Goal: Information Seeking & Learning: Learn about a topic

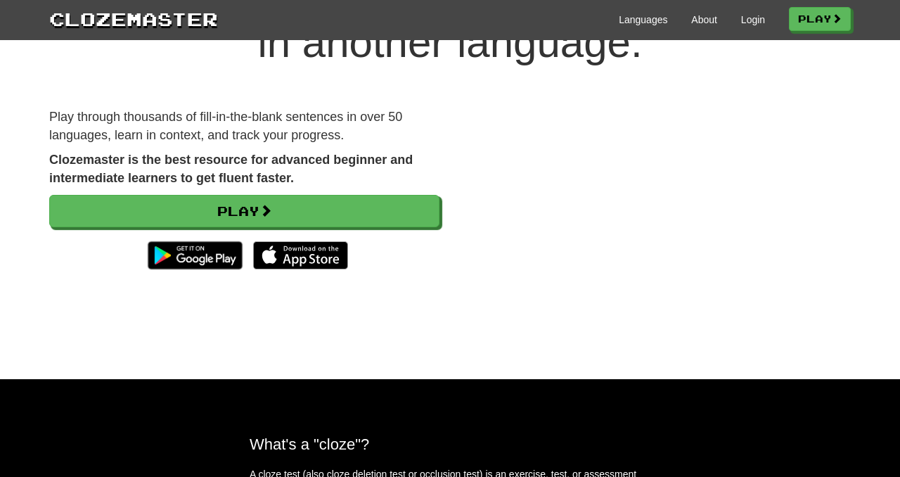
scroll to position [115, 0]
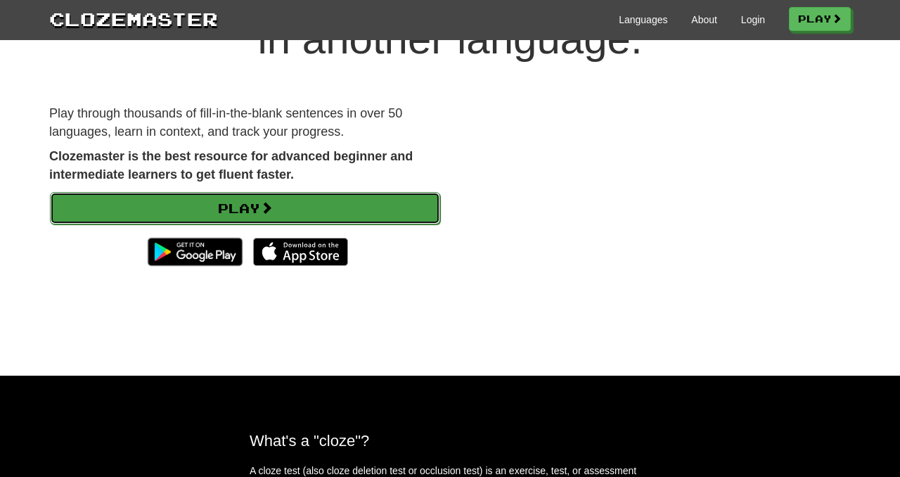
click at [283, 199] on link "Play" at bounding box center [245, 208] width 390 height 32
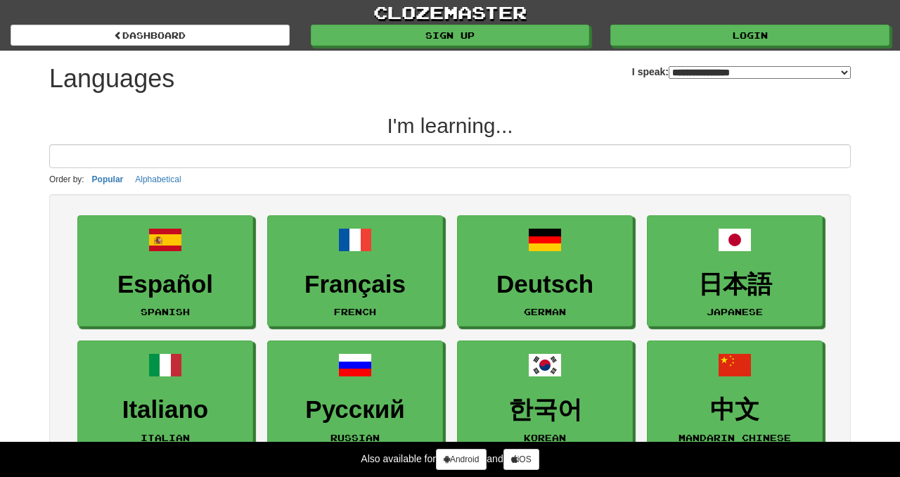
select select "*******"
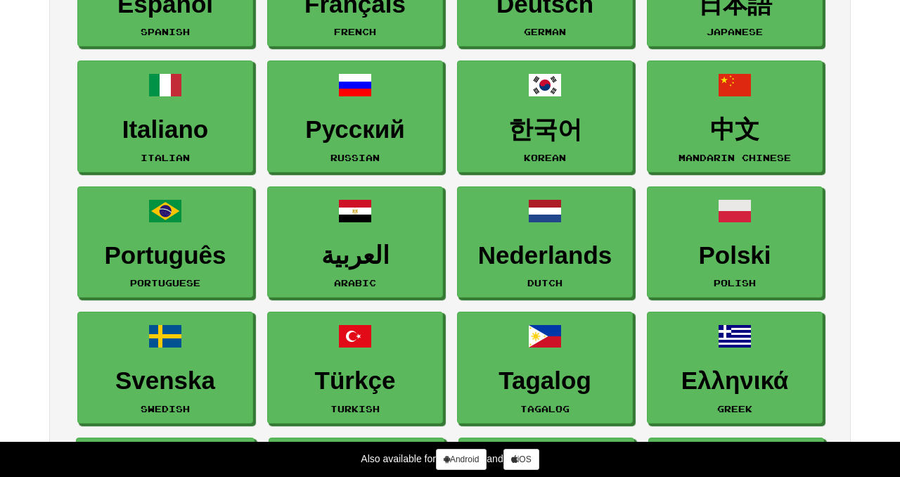
scroll to position [277, 0]
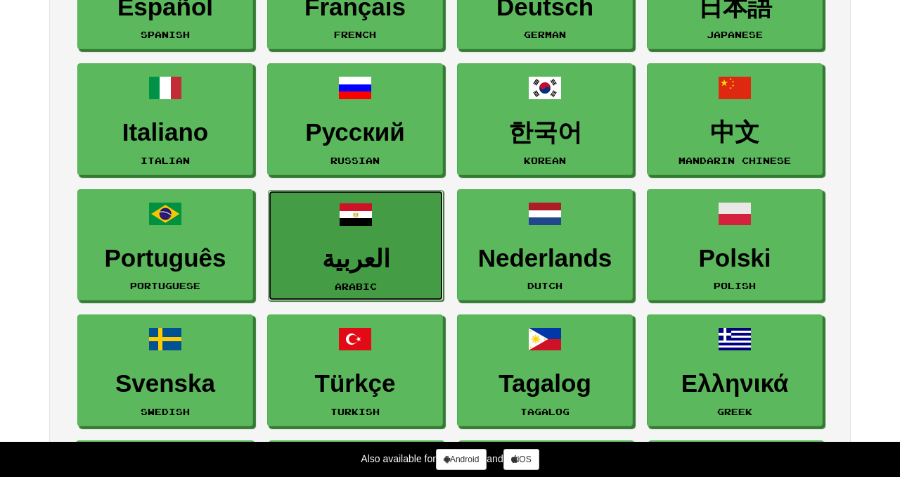
click at [330, 232] on link "العربية Arabic" at bounding box center [356, 246] width 176 height 112
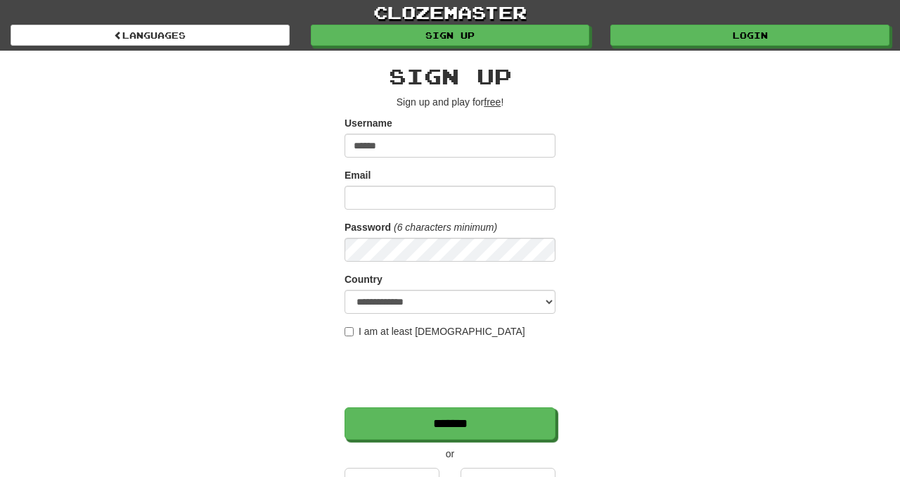
type input "******"
type input "**********"
select select "**"
click at [372, 330] on label "I am at least 16 years old" at bounding box center [434, 331] width 181 height 14
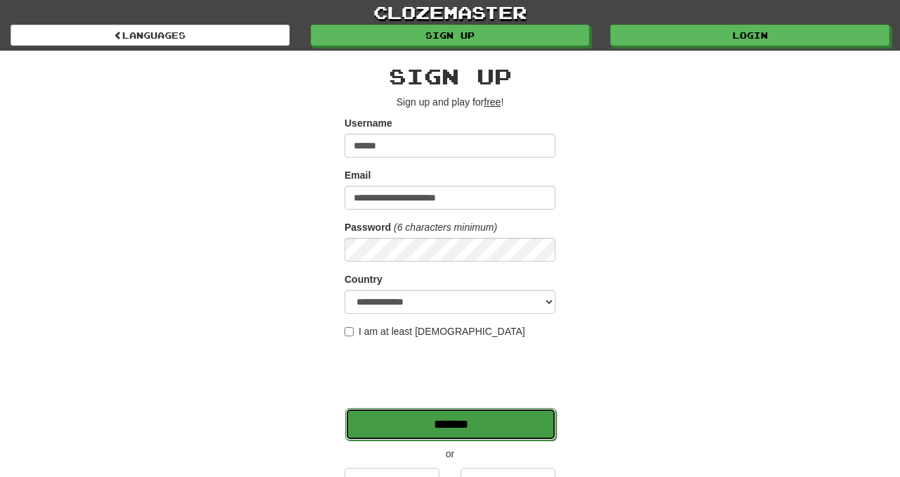
click at [451, 427] on input "*******" at bounding box center [450, 424] width 211 height 32
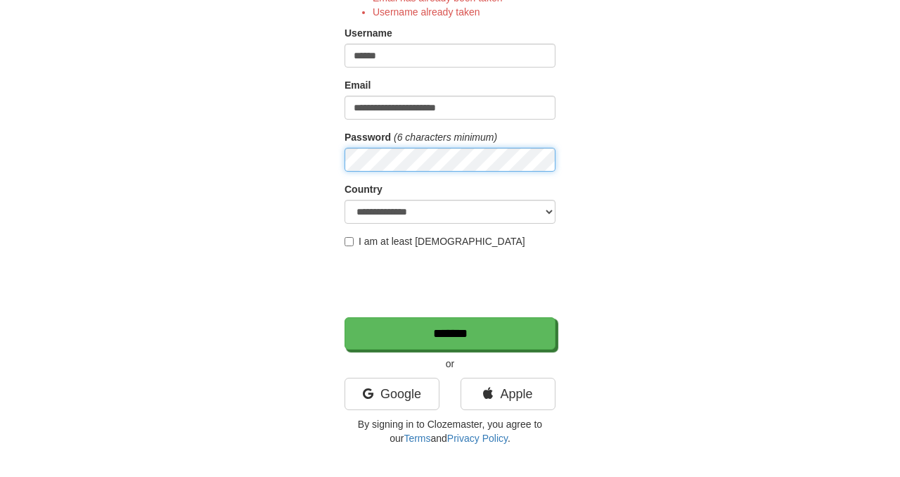
scroll to position [194, 0]
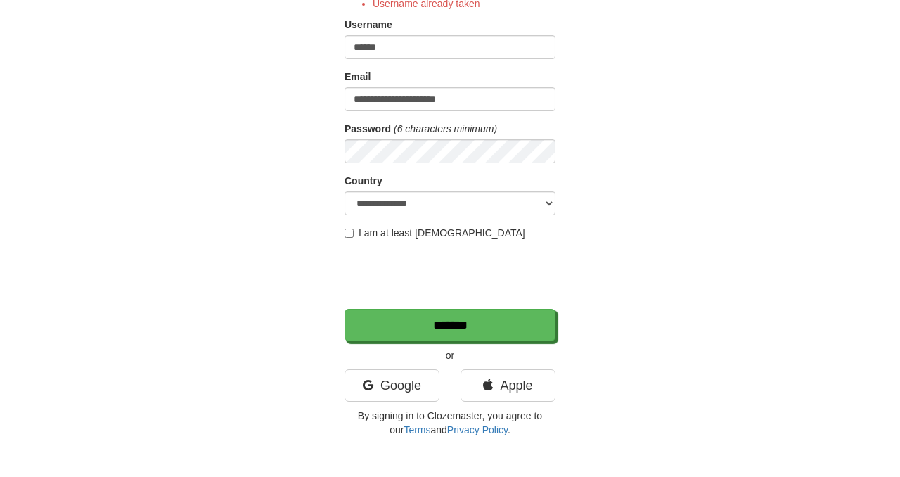
click at [491, 341] on div "**********" at bounding box center [449, 154] width 211 height 566
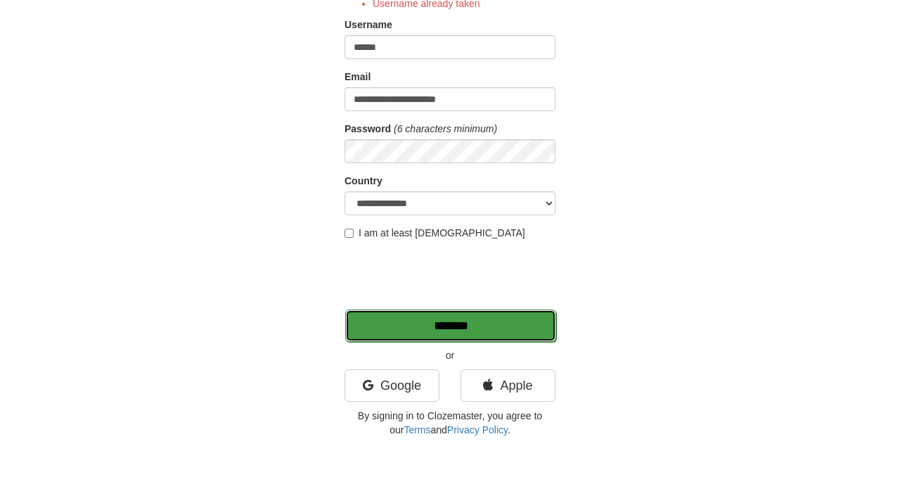
click at [491, 327] on input "*******" at bounding box center [450, 325] width 211 height 32
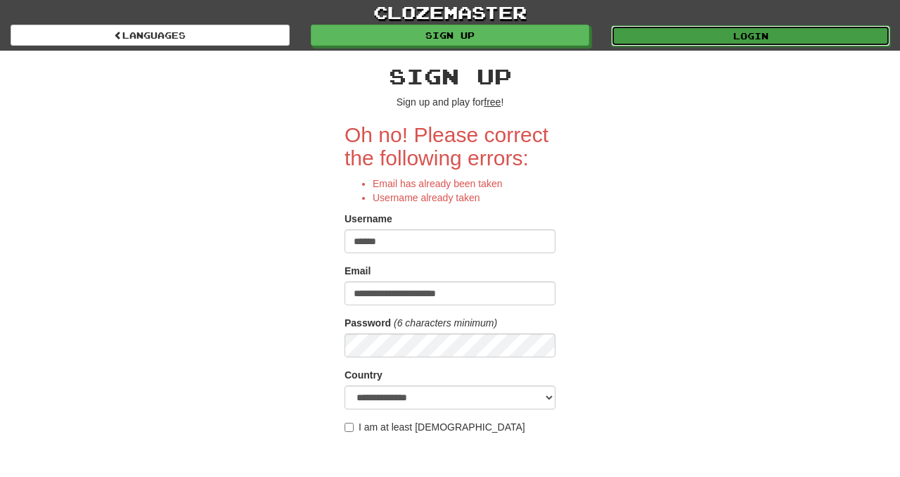
click at [719, 39] on link "Login" at bounding box center [750, 35] width 279 height 21
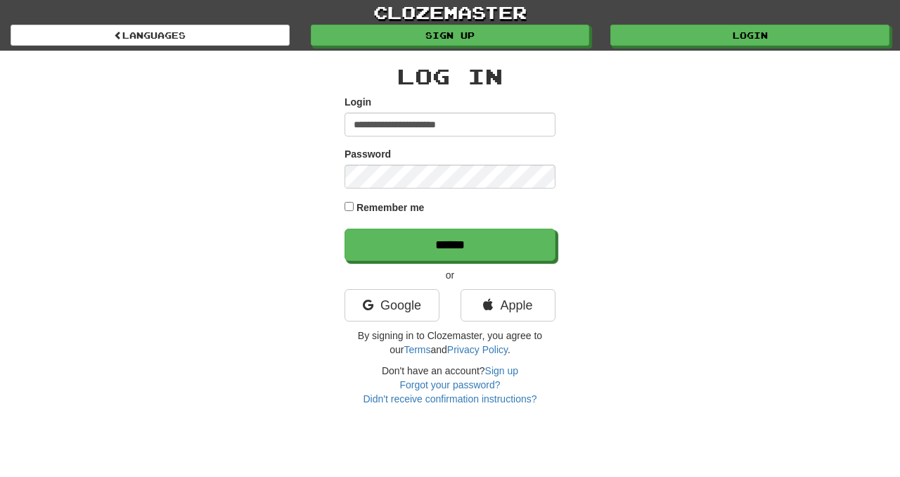
type input "**********"
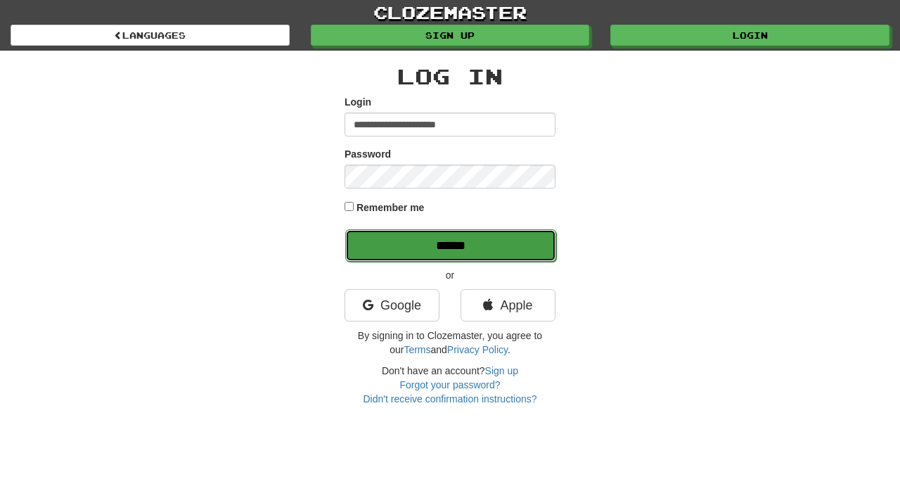
click at [460, 245] on input "******" at bounding box center [450, 245] width 211 height 32
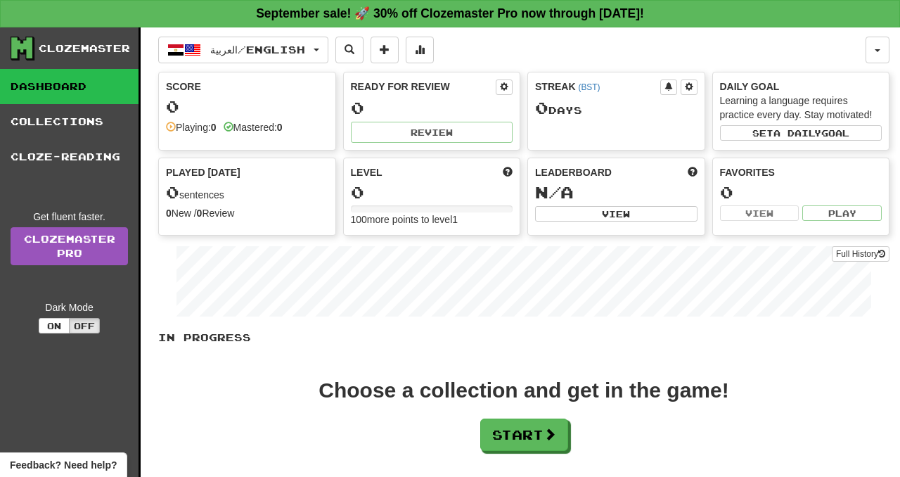
click at [458, 192] on div "0" at bounding box center [432, 192] width 162 height 18
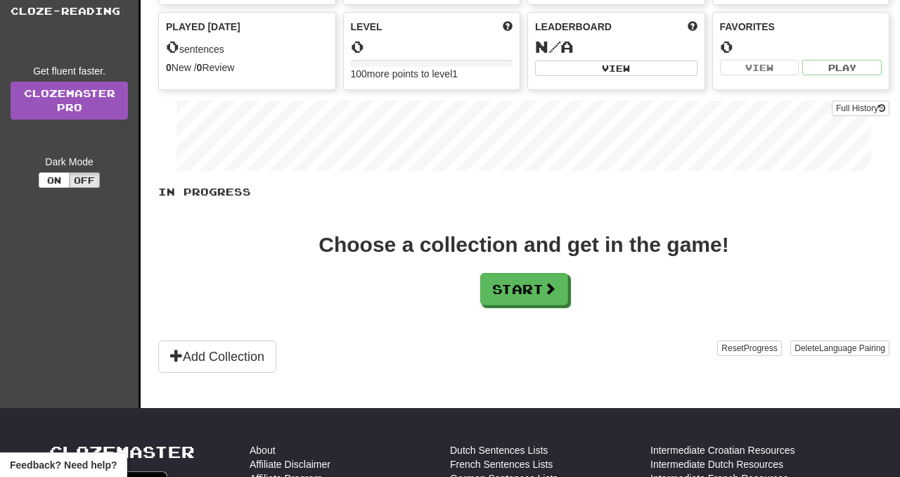
scroll to position [153, 0]
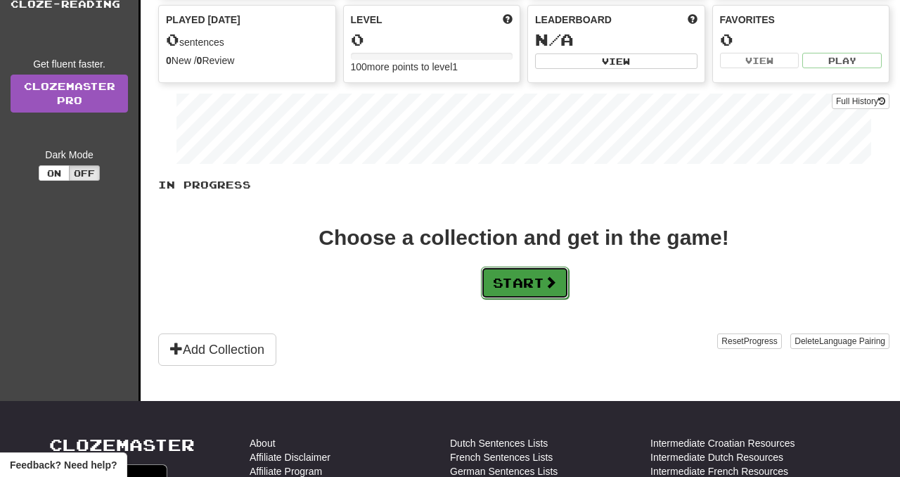
click at [546, 286] on button "Start" at bounding box center [525, 282] width 88 height 32
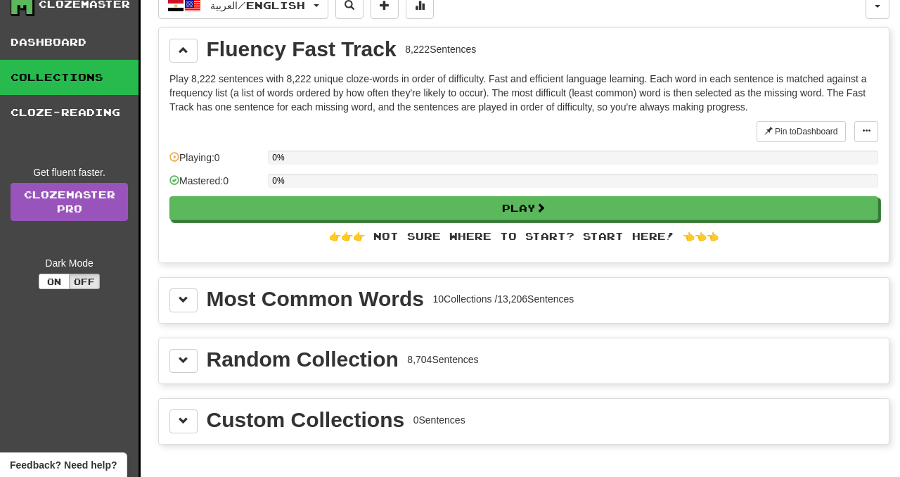
scroll to position [49, 0]
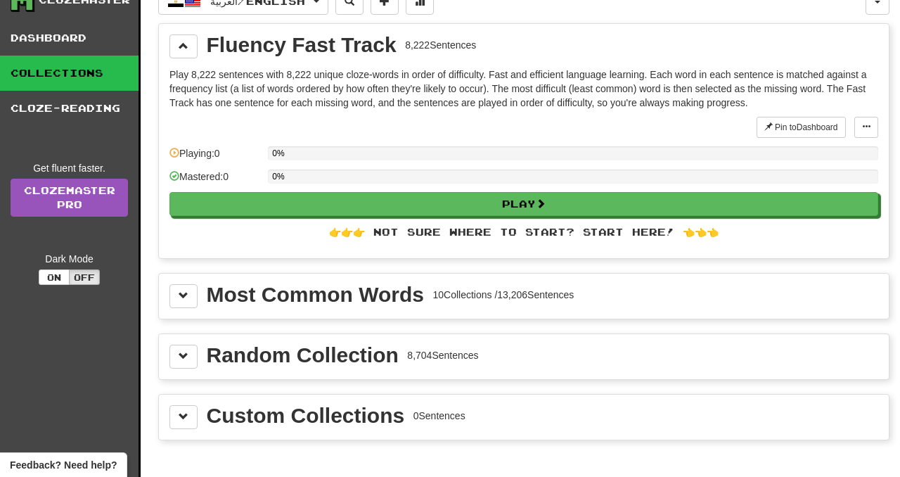
click at [621, 235] on div "👉👉👉 Not sure where to start? Start here! 👈👈👈" at bounding box center [523, 232] width 709 height 14
click at [483, 232] on div "👉👉👉 Not sure where to start? Start here! 👈👈👈" at bounding box center [523, 232] width 709 height 14
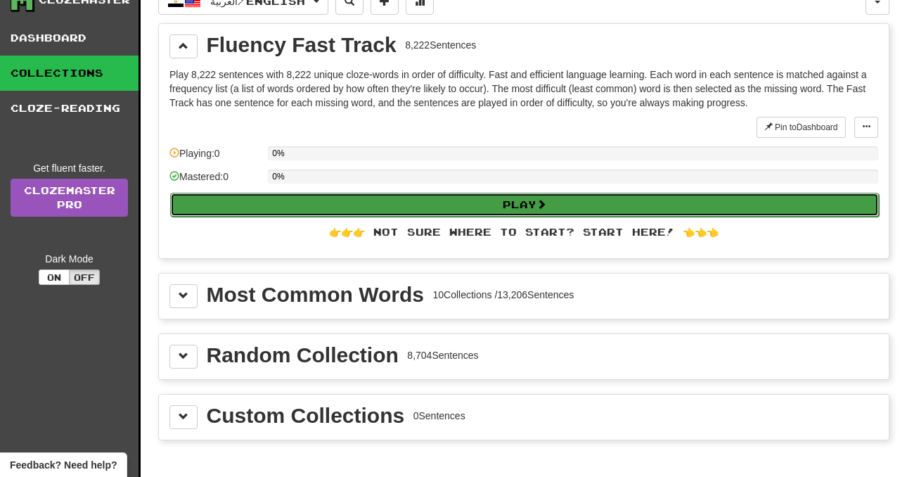
click at [414, 198] on button "Play" at bounding box center [524, 205] width 709 height 24
select select "**"
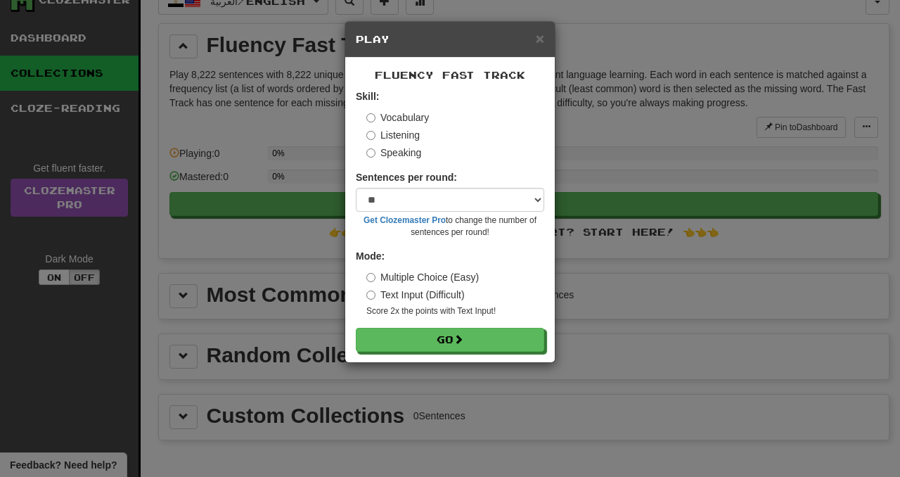
click at [463, 364] on div "× Play Fluency Fast Track Skill: Vocabulary Listening Speaking Sentences per ro…" at bounding box center [450, 238] width 900 height 477
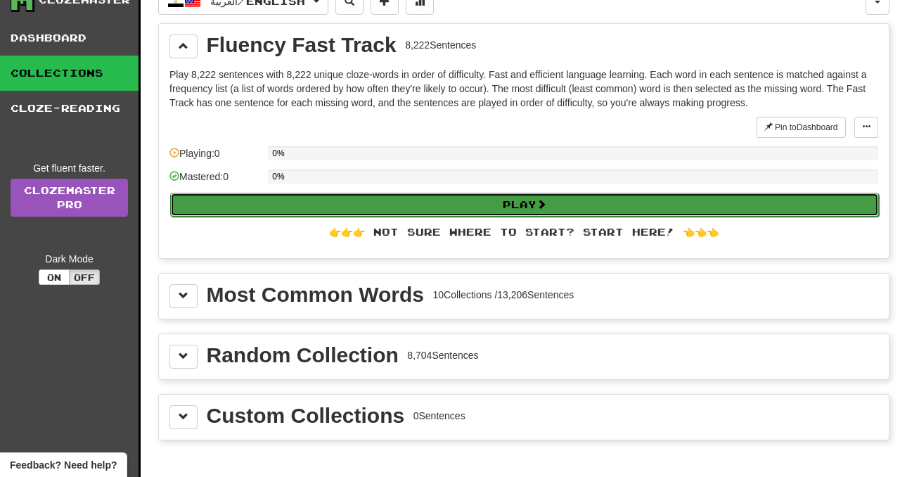
click at [536, 206] on button "Play" at bounding box center [524, 205] width 709 height 24
select select "**"
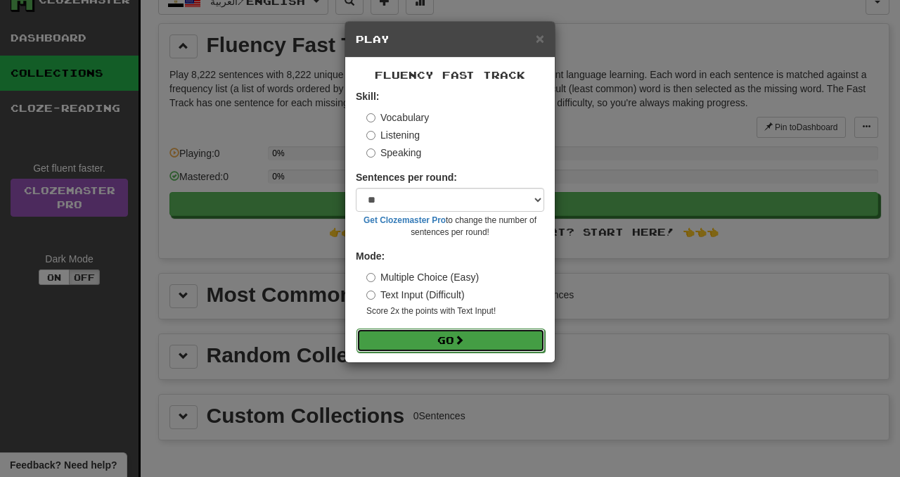
click at [411, 334] on button "Go" at bounding box center [450, 340] width 188 height 24
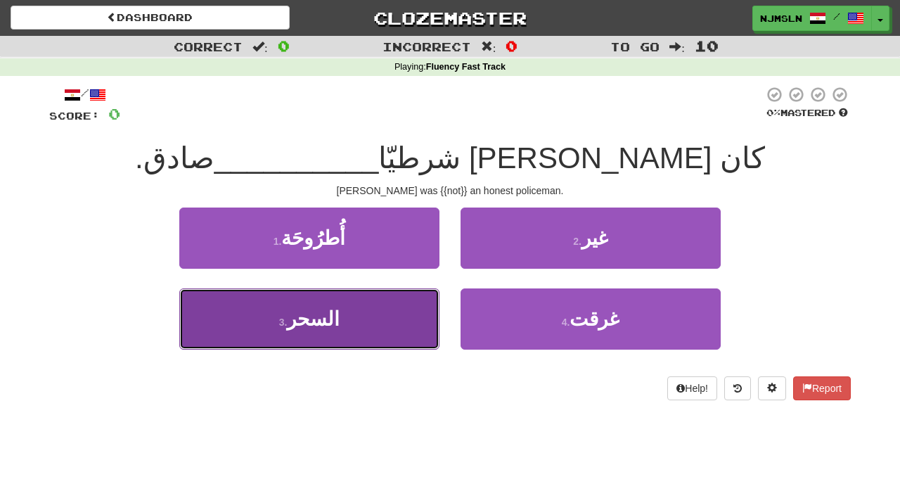
click at [385, 318] on button "3 . السحر" at bounding box center [309, 318] width 260 height 61
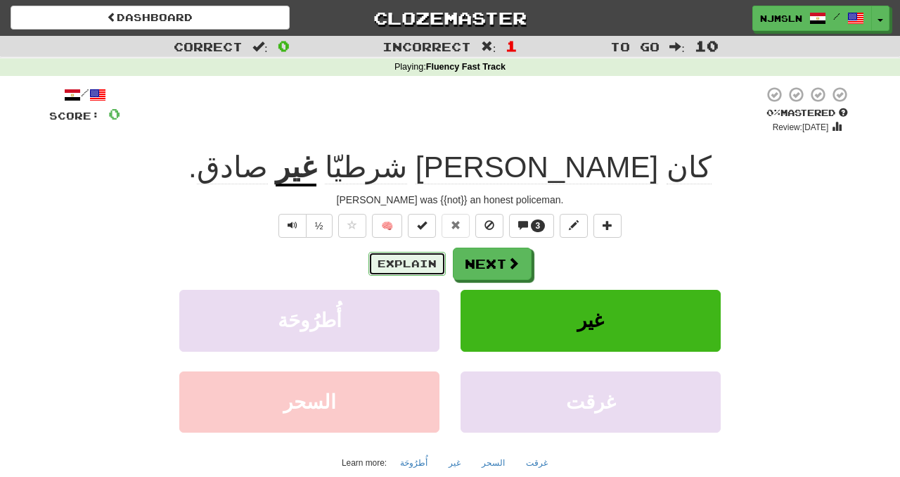
click at [401, 257] on button "Explain" at bounding box center [406, 264] width 77 height 24
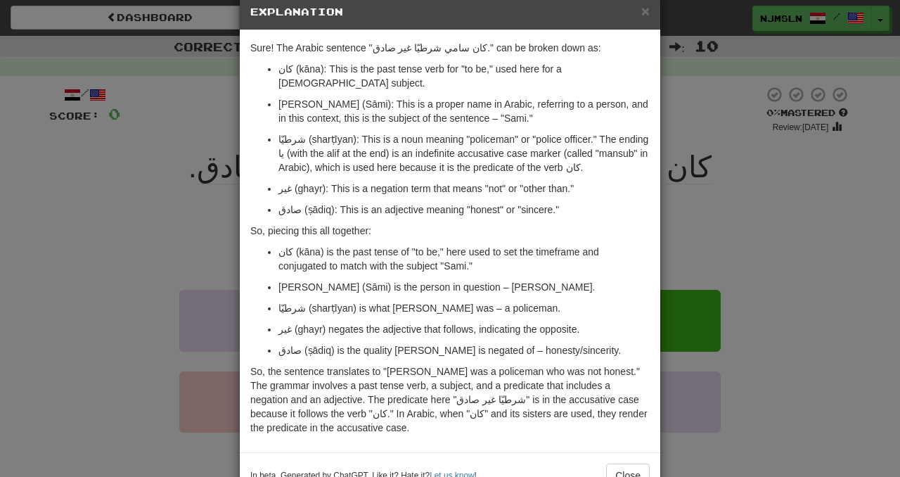
scroll to position [56, 0]
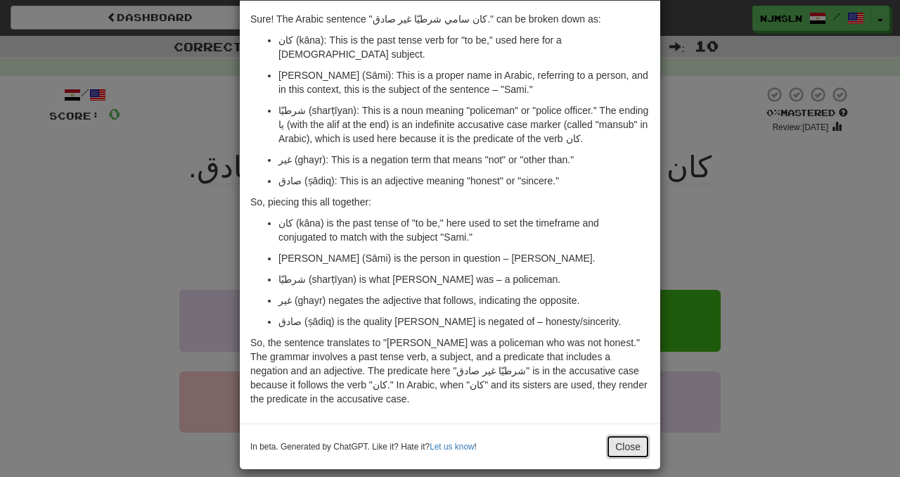
click at [632, 437] on button "Close" at bounding box center [628, 446] width 44 height 24
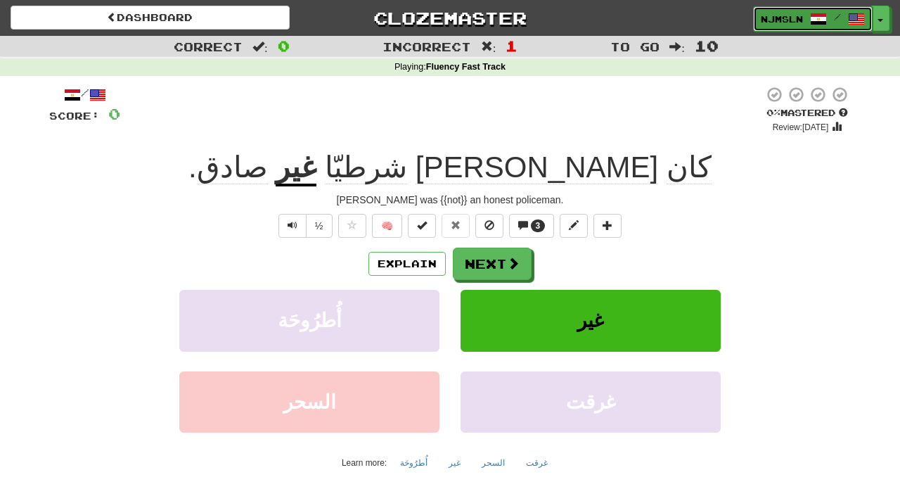
click at [826, 24] on span at bounding box center [818, 19] width 17 height 17
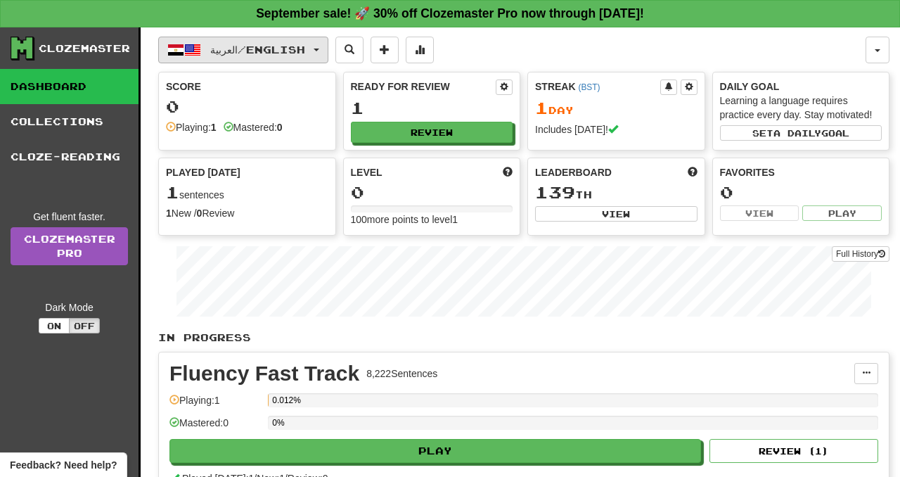
click at [285, 45] on span "العربية / English" at bounding box center [257, 50] width 95 height 12
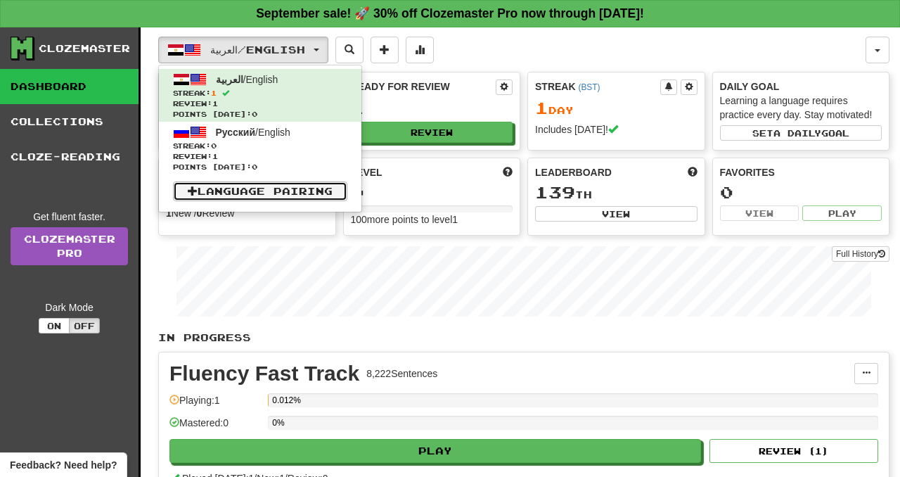
click at [235, 193] on link "Language Pairing" at bounding box center [260, 191] width 174 height 20
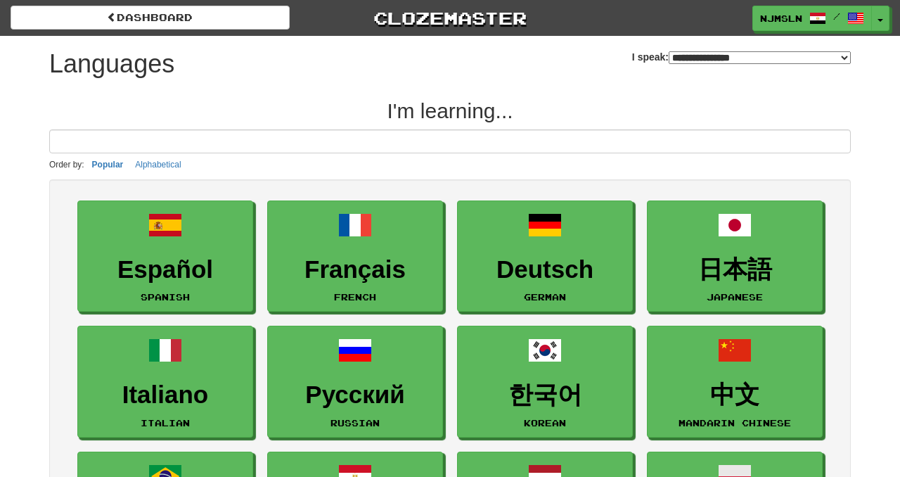
select select "*******"
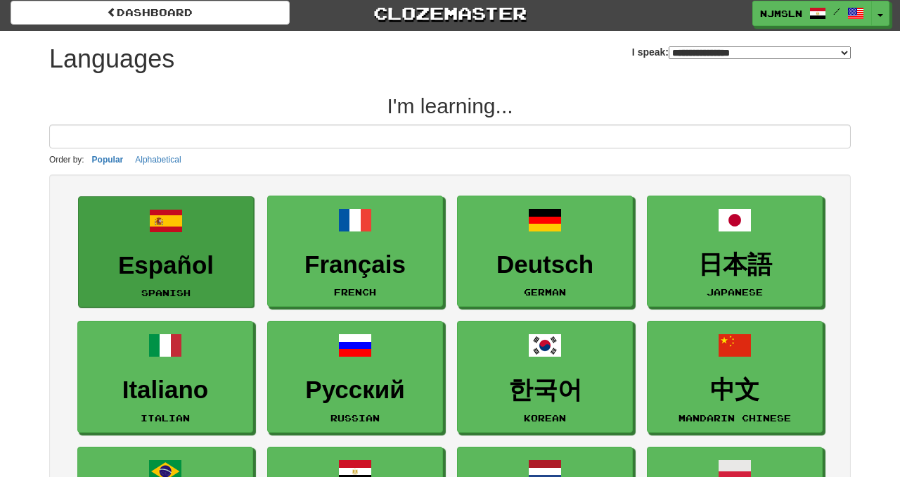
scroll to position [8, 0]
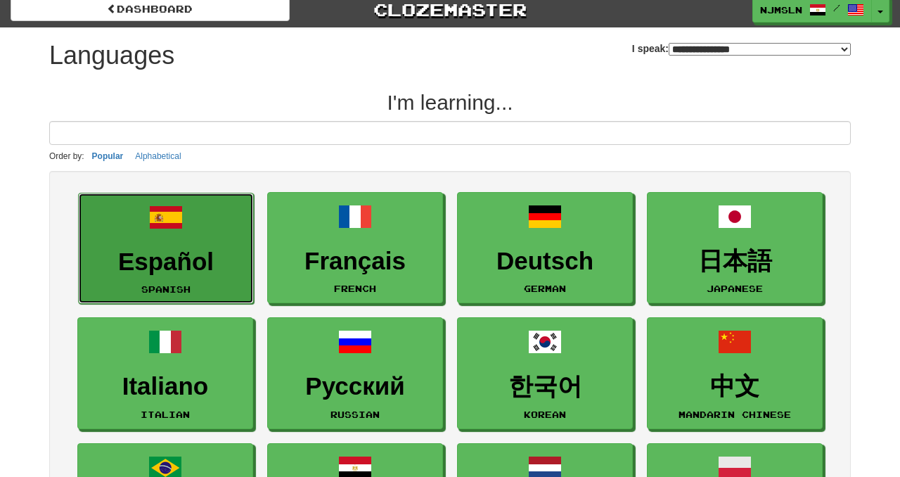
click at [195, 254] on h3 "Español" at bounding box center [166, 261] width 160 height 27
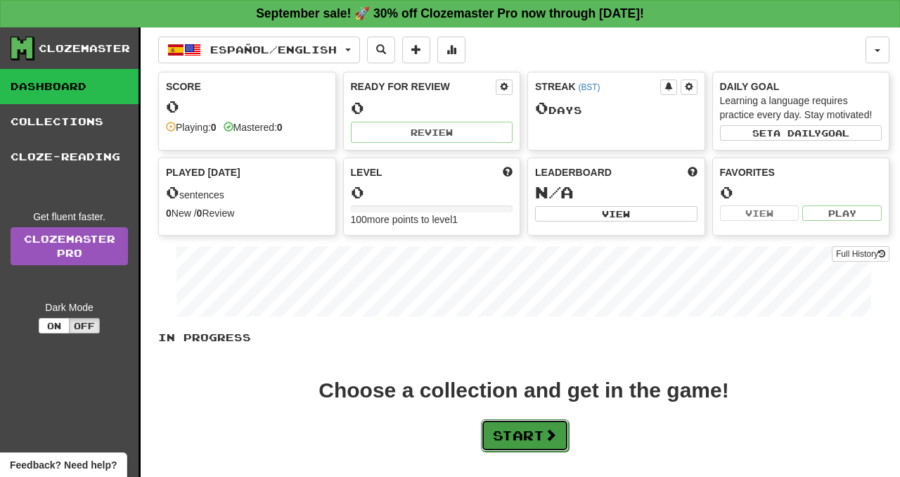
click at [532, 440] on button "Start" at bounding box center [525, 435] width 88 height 32
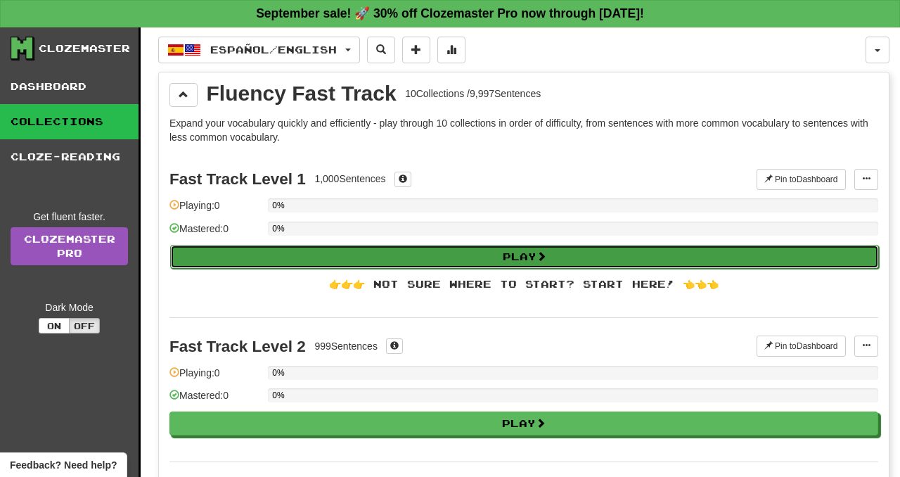
click at [515, 259] on button "Play" at bounding box center [524, 257] width 709 height 24
select select "**"
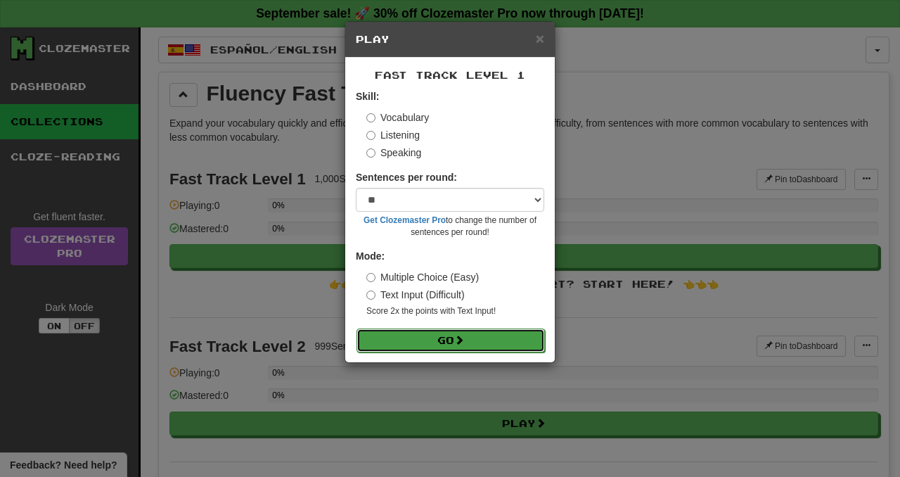
click at [479, 338] on button "Go" at bounding box center [450, 340] width 188 height 24
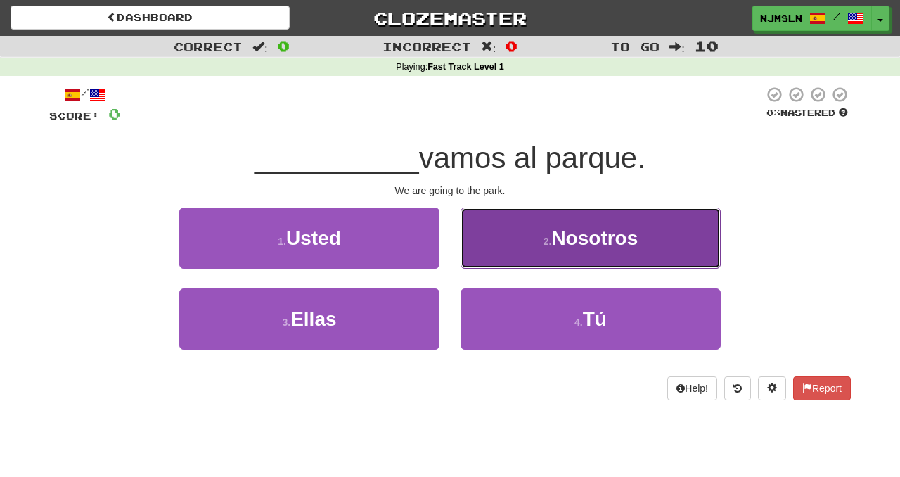
click at [524, 237] on button "2 . Nosotros" at bounding box center [590, 237] width 260 height 61
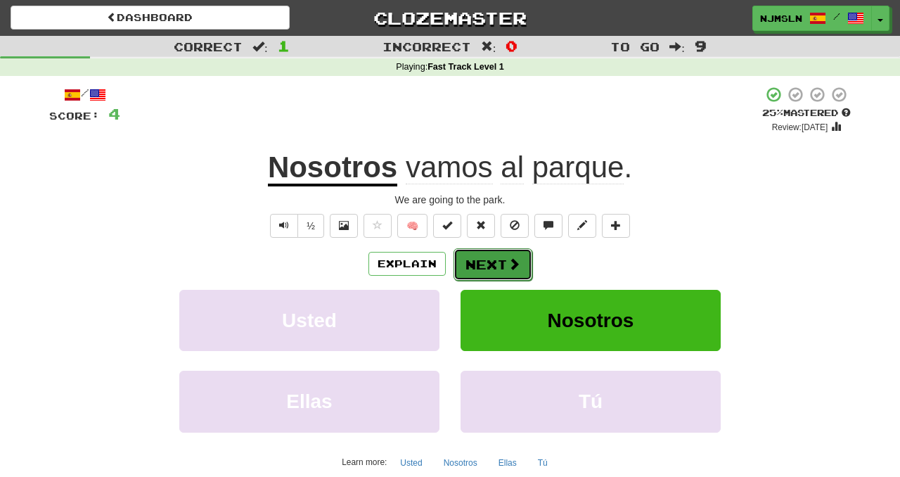
click at [492, 273] on button "Next" at bounding box center [492, 264] width 79 height 32
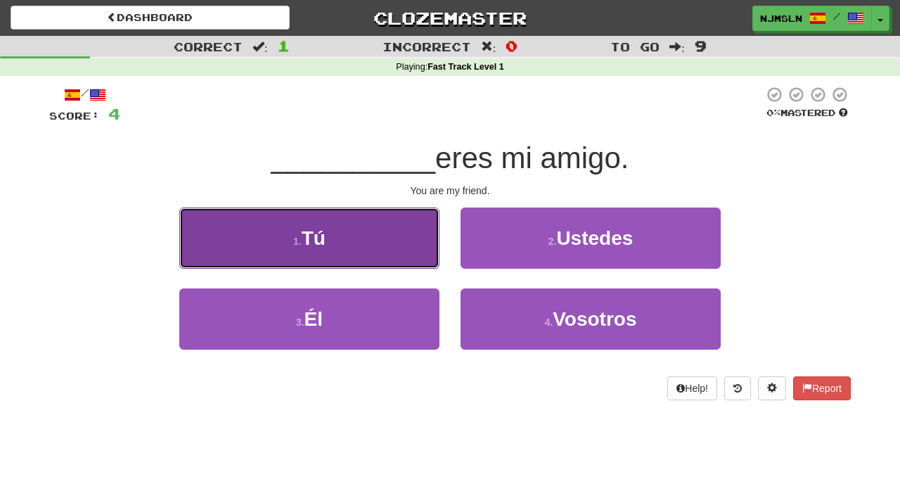
click at [396, 262] on button "1 . Tú" at bounding box center [309, 237] width 260 height 61
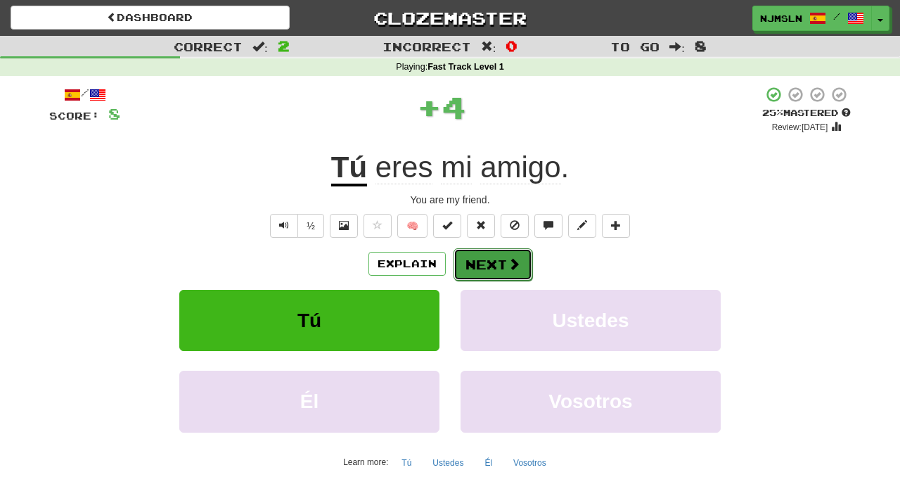
click at [475, 269] on button "Next" at bounding box center [492, 264] width 79 height 32
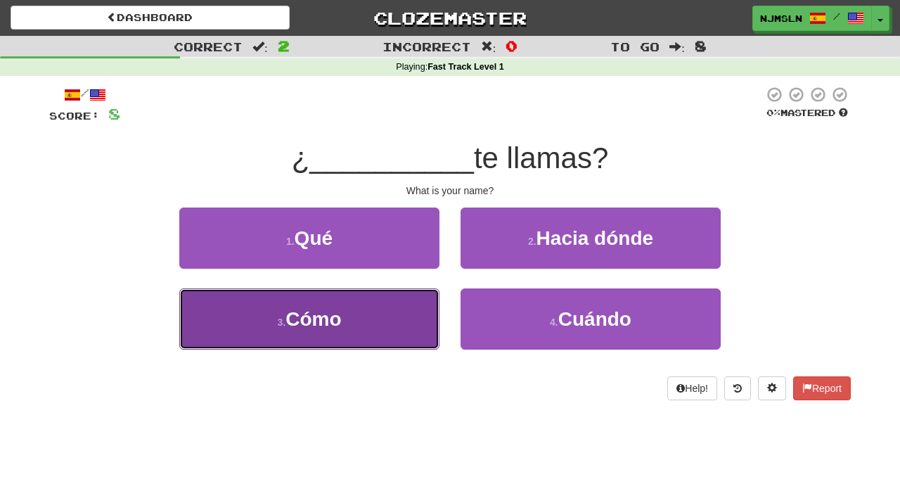
click at [409, 327] on button "3 . Cómo" at bounding box center [309, 318] width 260 height 61
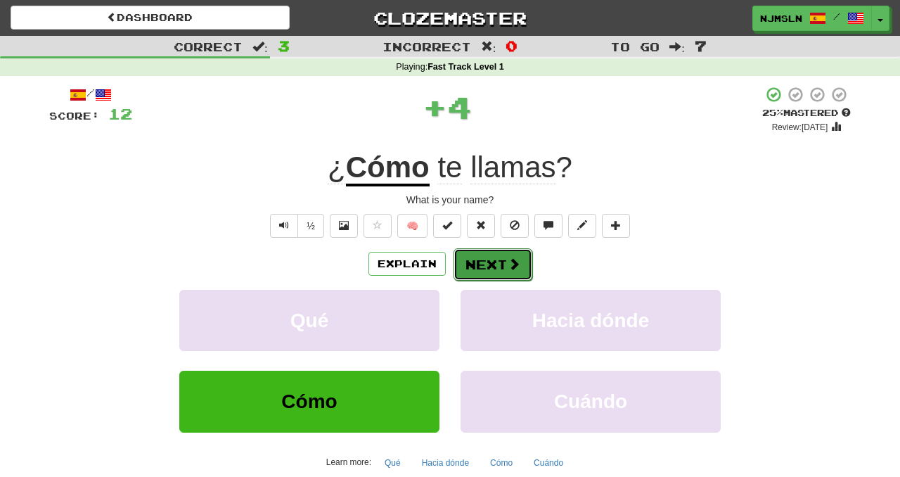
click at [475, 276] on button "Next" at bounding box center [492, 264] width 79 height 32
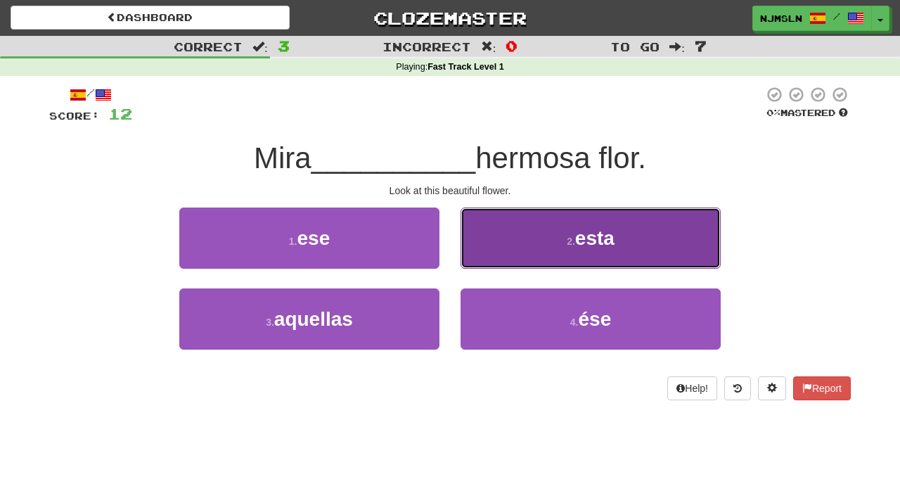
click at [516, 251] on button "2 . esta" at bounding box center [590, 237] width 260 height 61
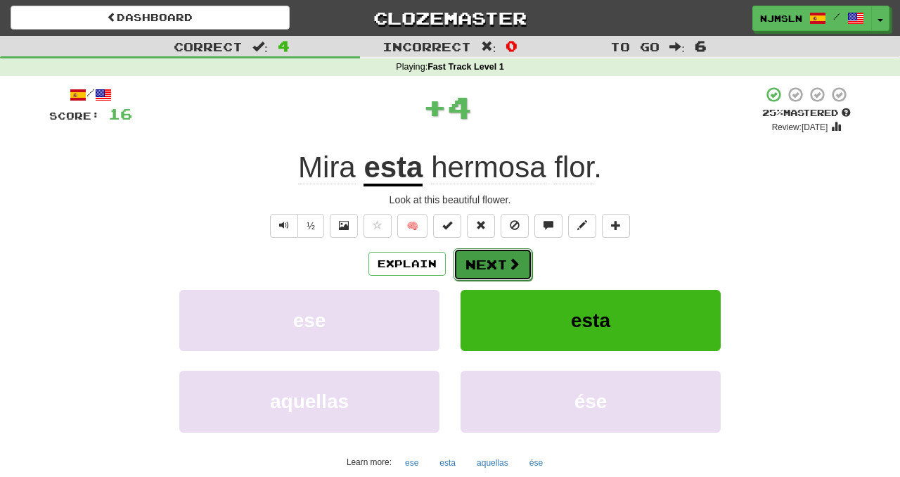
click at [467, 274] on button "Next" at bounding box center [492, 264] width 79 height 32
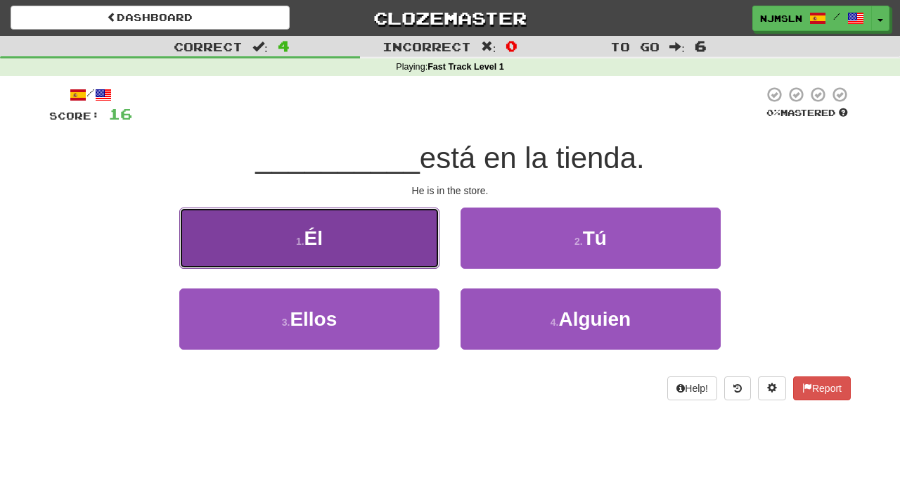
click at [430, 259] on button "1 . Él" at bounding box center [309, 237] width 260 height 61
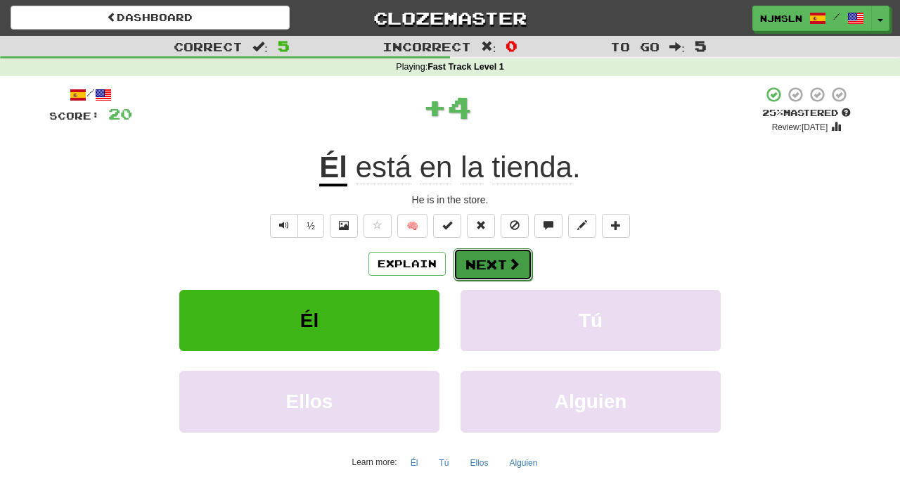
click at [486, 271] on button "Next" at bounding box center [492, 264] width 79 height 32
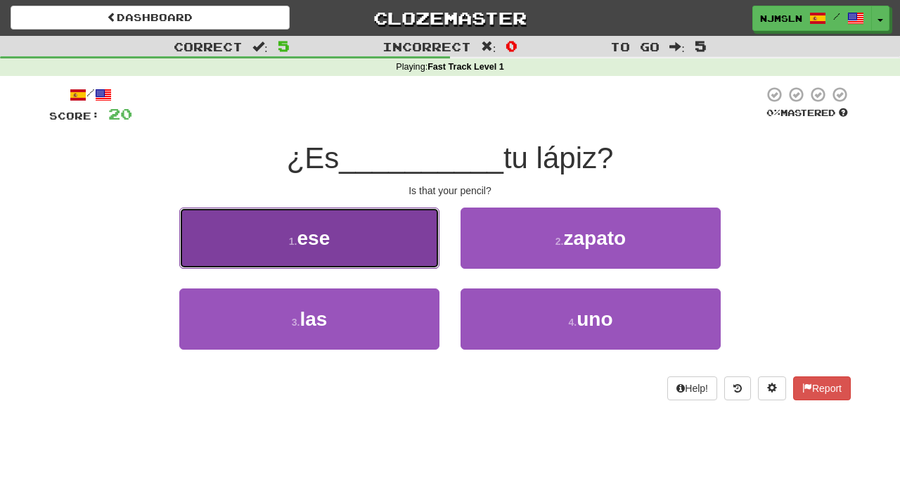
click at [394, 246] on button "1 . ese" at bounding box center [309, 237] width 260 height 61
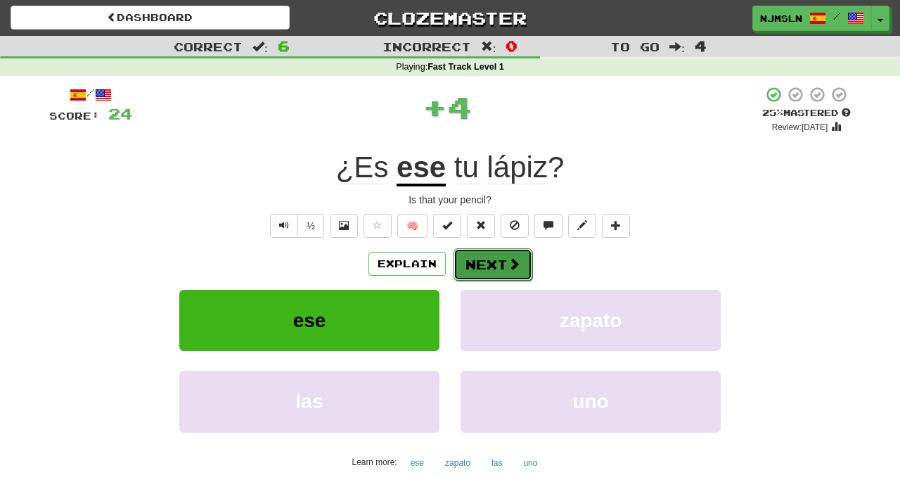
click at [508, 270] on span at bounding box center [514, 263] width 13 height 13
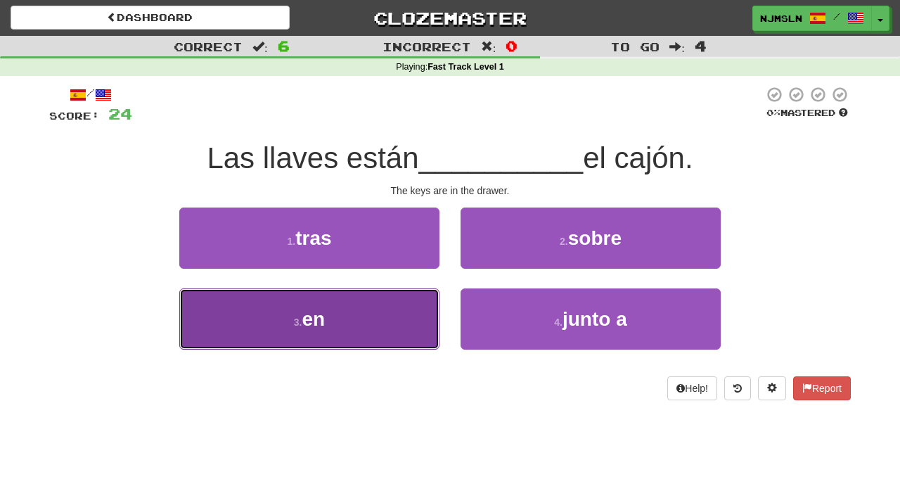
click at [412, 324] on button "3 . en" at bounding box center [309, 318] width 260 height 61
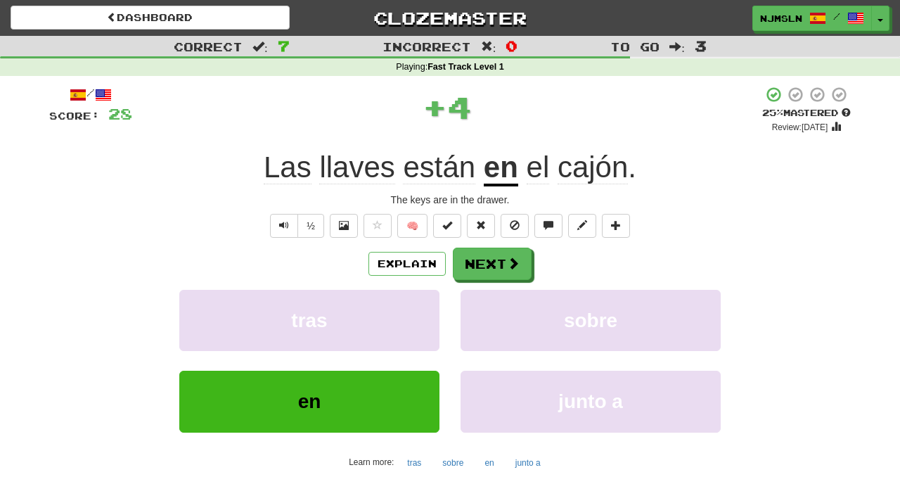
click at [537, 273] on div "Explain Next" at bounding box center [449, 263] width 801 height 32
click at [505, 265] on button "Next" at bounding box center [492, 264] width 79 height 32
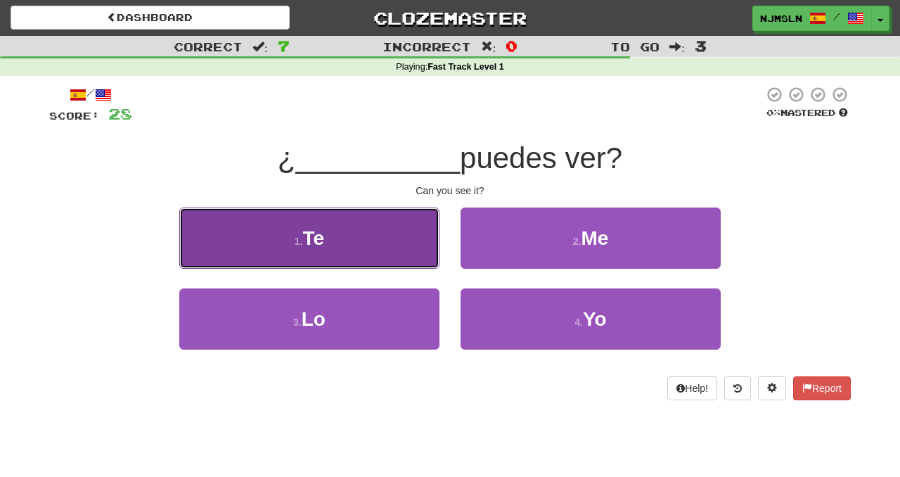
click at [388, 238] on button "1 . Te" at bounding box center [309, 237] width 260 height 61
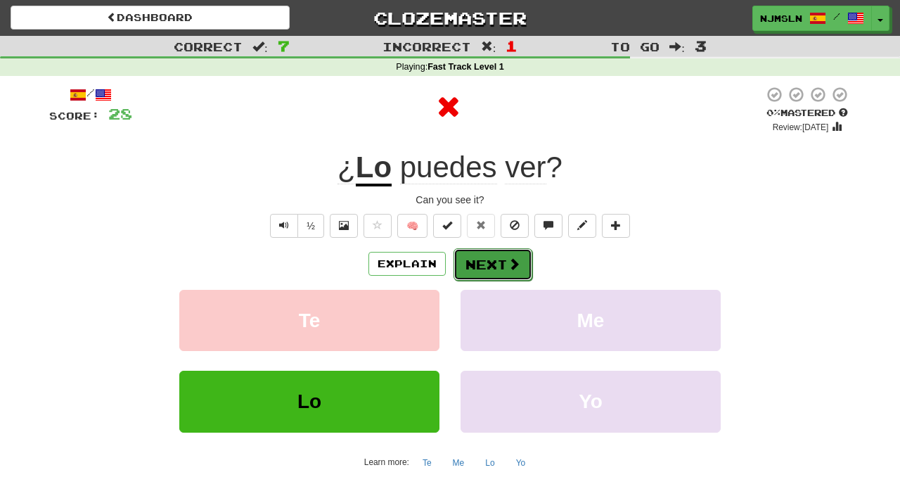
click at [499, 266] on button "Next" at bounding box center [492, 264] width 79 height 32
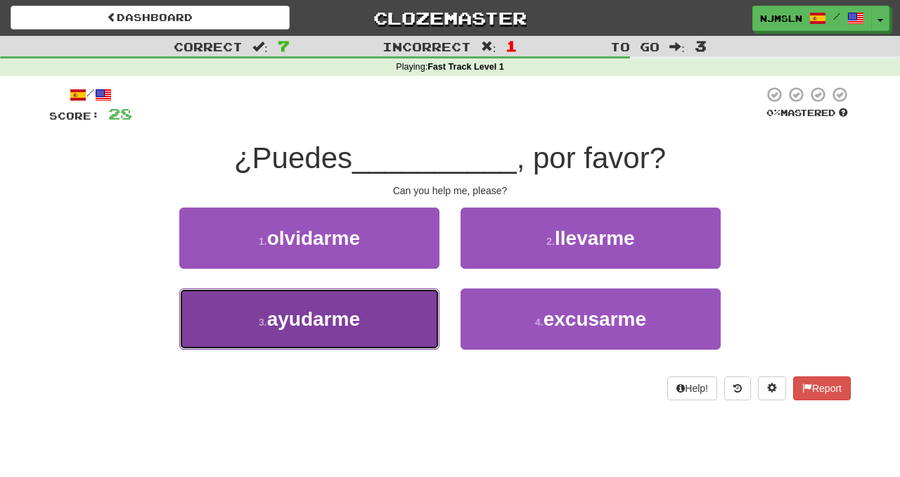
click at [419, 332] on button "3 . ayudarme" at bounding box center [309, 318] width 260 height 61
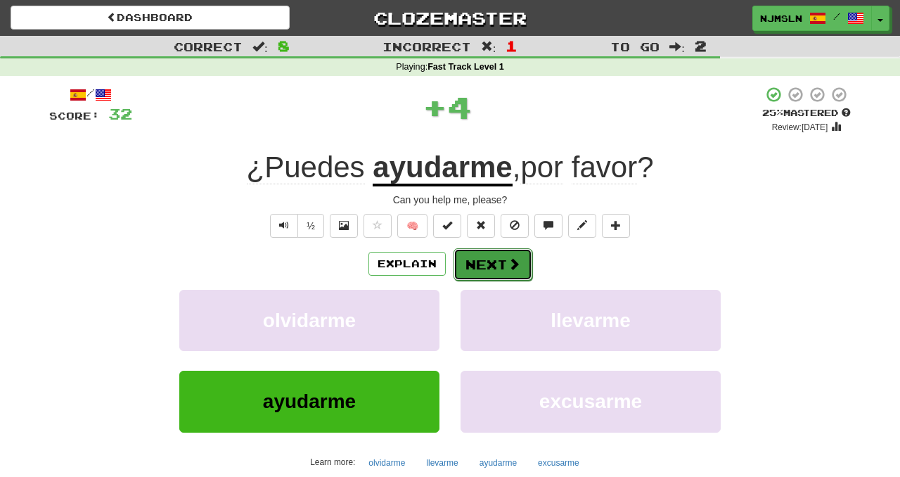
click at [506, 272] on button "Next" at bounding box center [492, 264] width 79 height 32
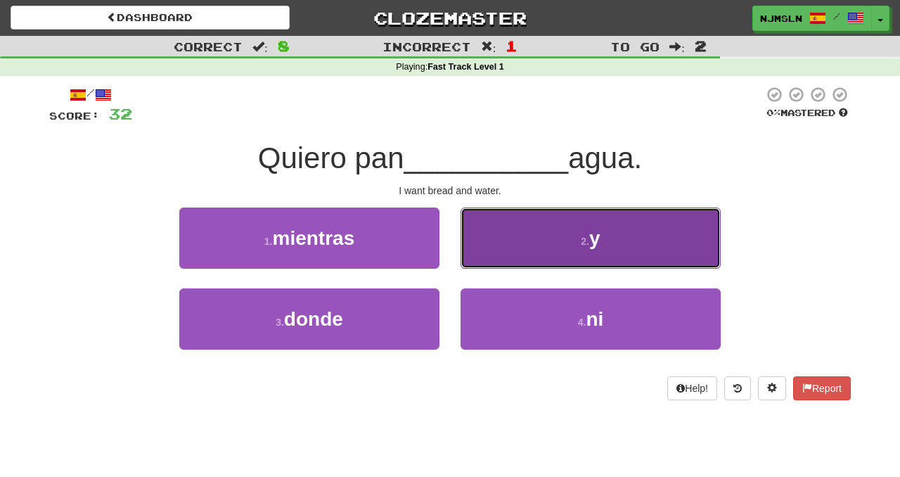
click at [560, 249] on button "2 . y" at bounding box center [590, 237] width 260 height 61
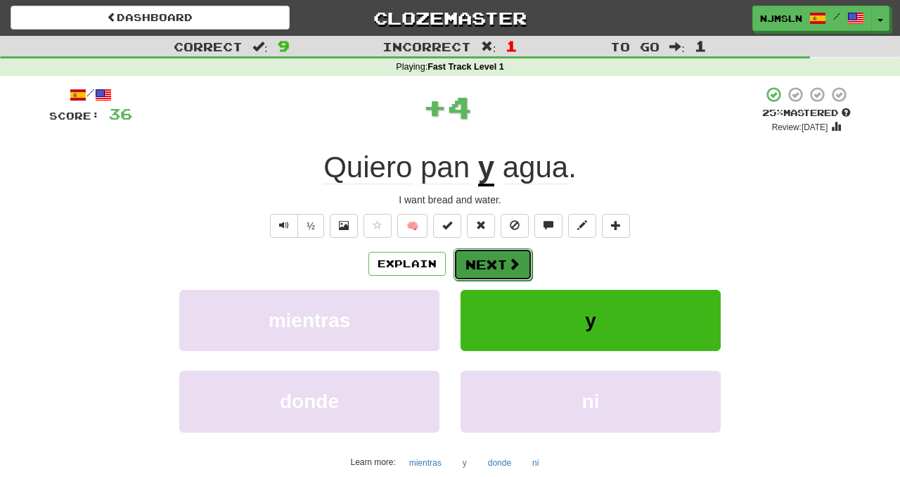
click at [478, 263] on button "Next" at bounding box center [492, 264] width 79 height 32
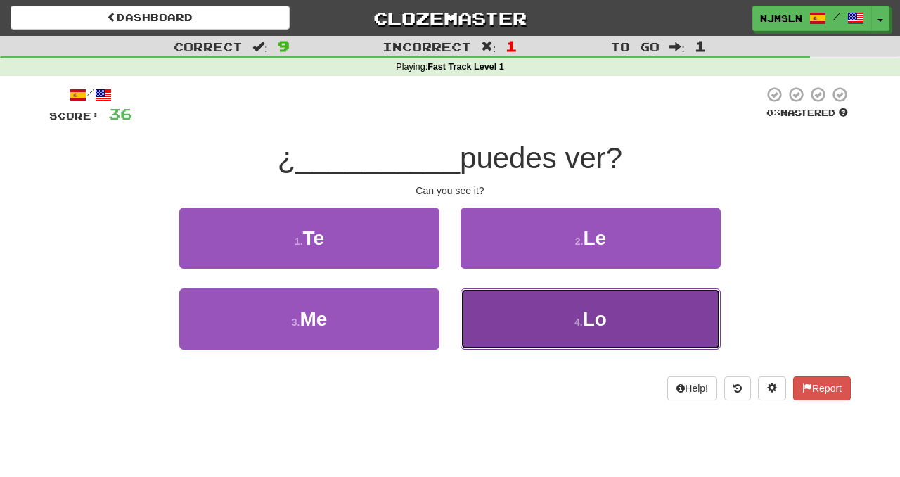
click at [488, 343] on button "4 . Lo" at bounding box center [590, 318] width 260 height 61
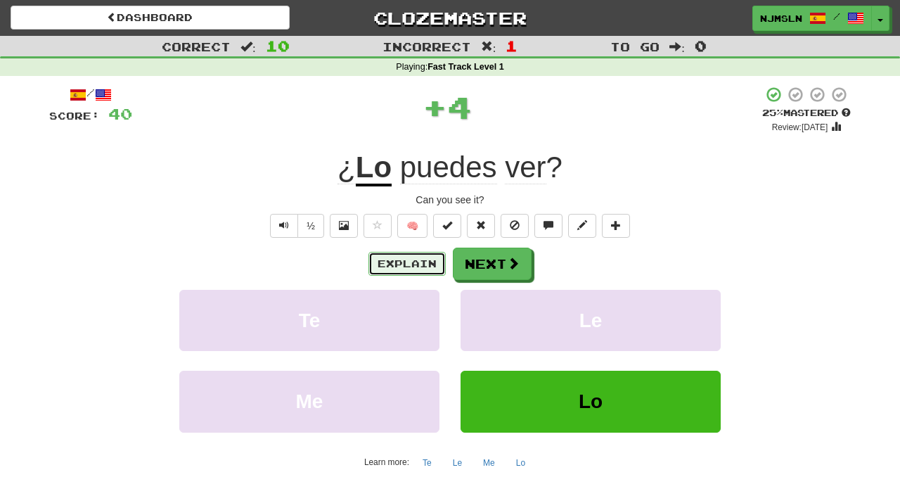
click at [389, 264] on button "Explain" at bounding box center [406, 264] width 77 height 24
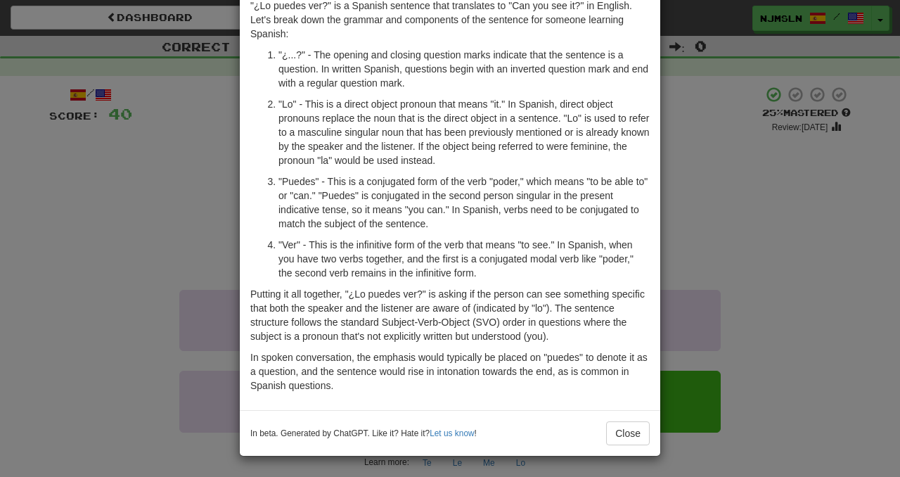
scroll to position [70, 0]
click at [632, 422] on button "Close" at bounding box center [628, 432] width 44 height 24
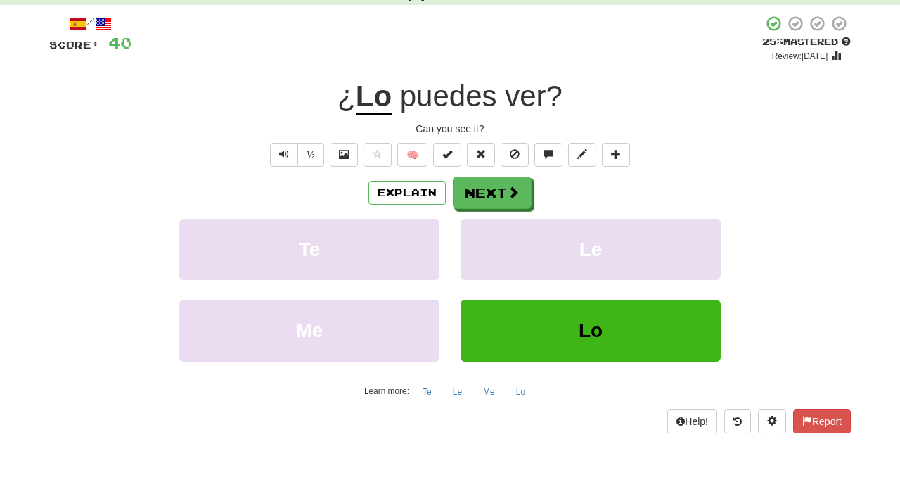
scroll to position [118, 0]
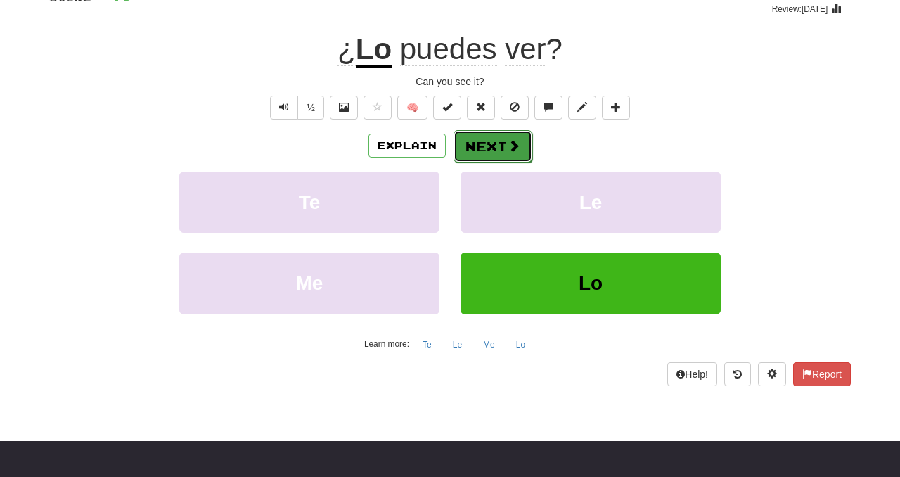
click at [502, 146] on button "Next" at bounding box center [492, 146] width 79 height 32
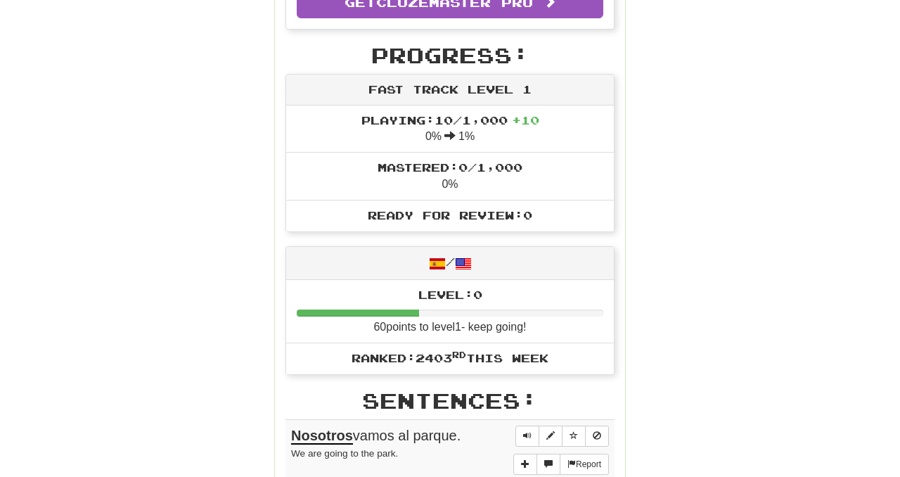
scroll to position [422, 0]
